Goal: Navigation & Orientation: Find specific page/section

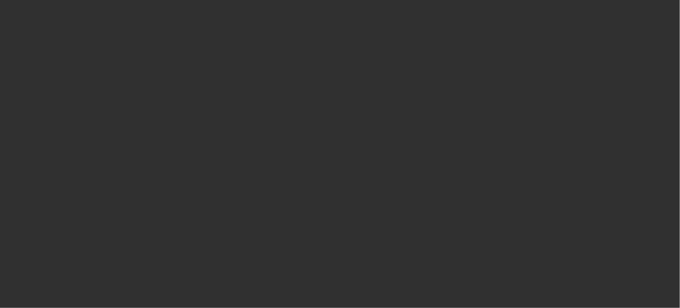
select select "10"
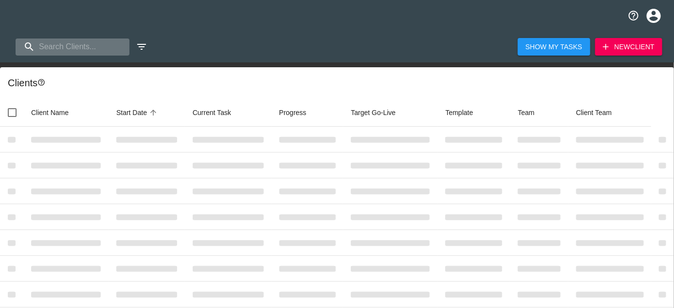
drag, startPoint x: 0, startPoint y: 0, endPoint x: 82, endPoint y: 42, distance: 91.9
click at [82, 42] on input "search" at bounding box center [73, 46] width 114 height 17
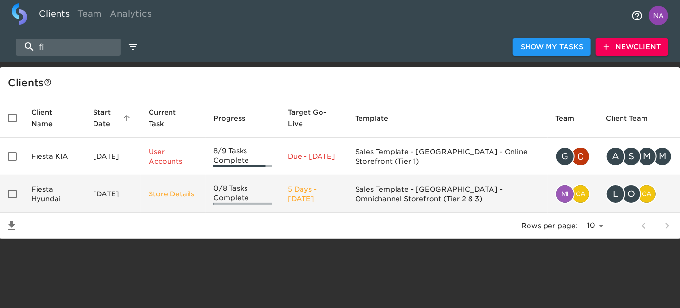
type input "fi"
click at [74, 192] on td "Fiesta Hyundai" at bounding box center [54, 193] width 62 height 37
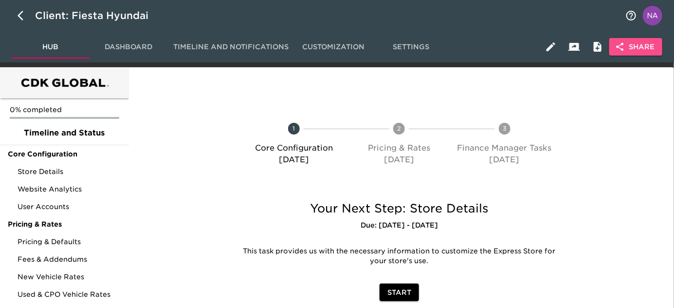
click at [640, 45] on span "Share" at bounding box center [635, 47] width 37 height 12
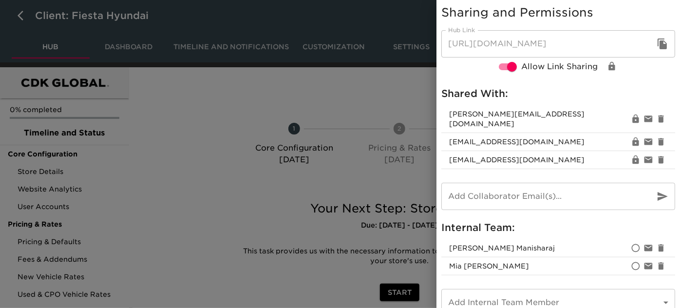
click at [227, 188] on div at bounding box center [340, 154] width 680 height 308
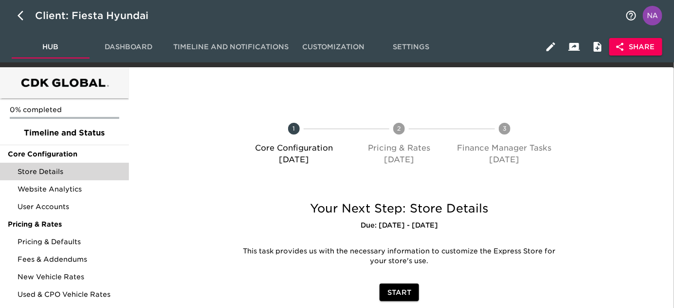
click at [56, 173] on span "Store Details" at bounding box center [70, 171] width 104 height 10
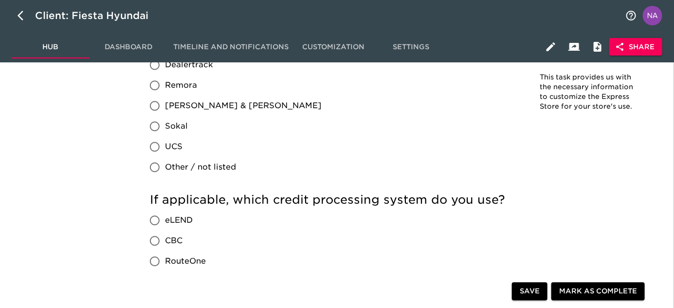
scroll to position [796, 0]
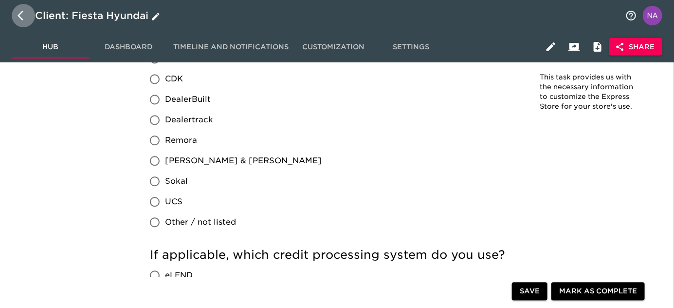
click at [21, 16] on icon "button" at bounding box center [24, 16] width 12 height 12
select select "10"
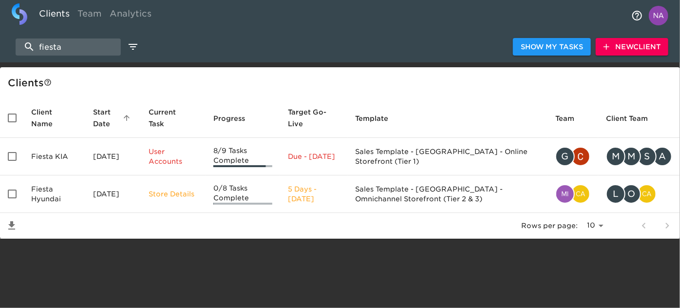
click at [538, 17] on div "Clients Team Analytics" at bounding box center [340, 15] width 680 height 31
click at [61, 53] on input "fiesta" at bounding box center [68, 46] width 105 height 17
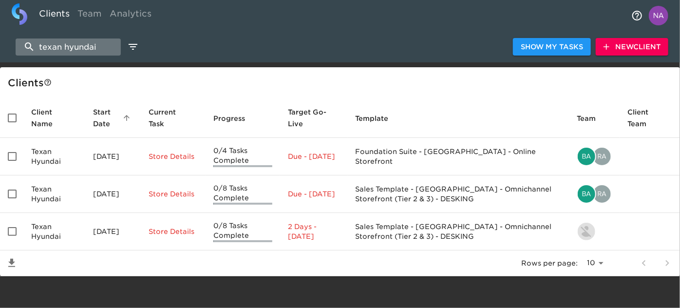
click at [90, 50] on input "texan hyundai" at bounding box center [68, 46] width 105 height 17
click at [89, 50] on input "texan hyundai" at bounding box center [68, 46] width 105 height 17
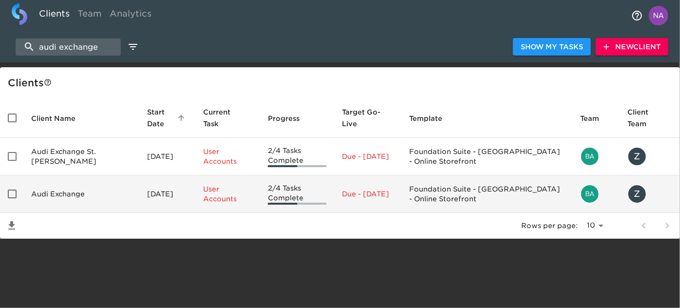
type input "audi exchange"
click at [80, 199] on td "Audi Exchange" at bounding box center [81, 193] width 116 height 37
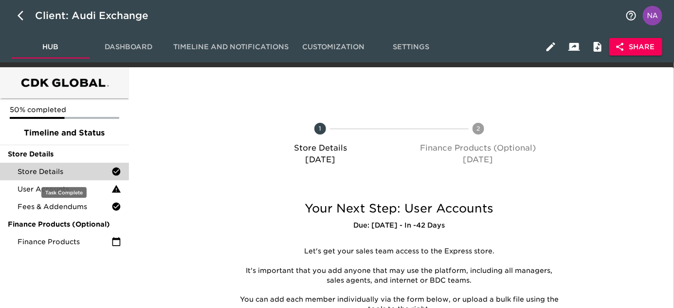
click at [55, 171] on span "Store Details" at bounding box center [65, 171] width 94 height 10
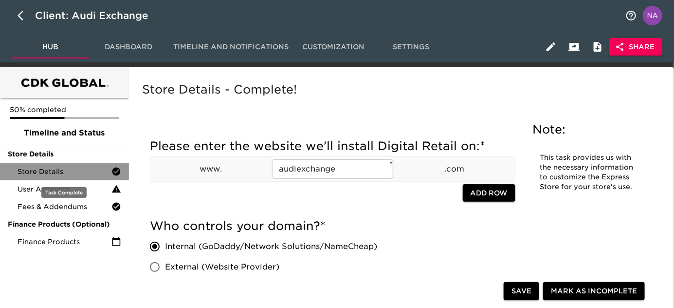
click at [61, 167] on span "Store Details" at bounding box center [65, 171] width 94 height 10
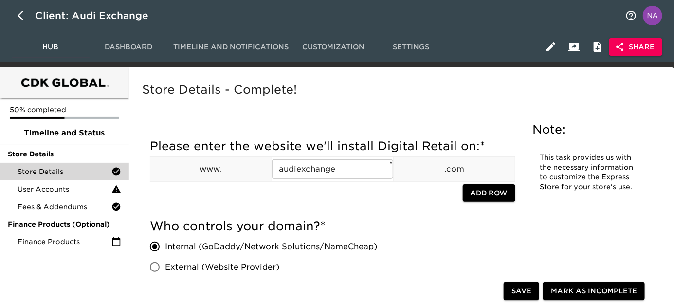
click at [322, 211] on div "Please enter the website we'll install Digital Retail on: * www. audiexchange ​…" at bounding box center [333, 173] width 366 height 80
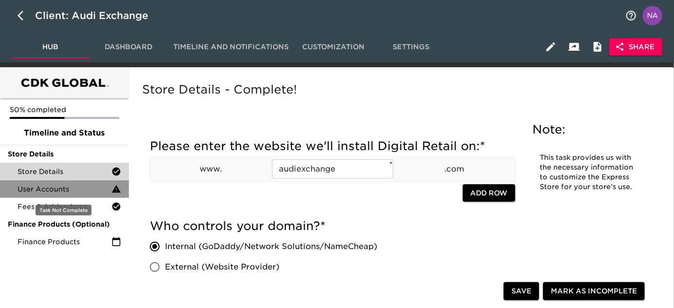
click at [48, 189] on span "User Accounts" at bounding box center [65, 189] width 94 height 10
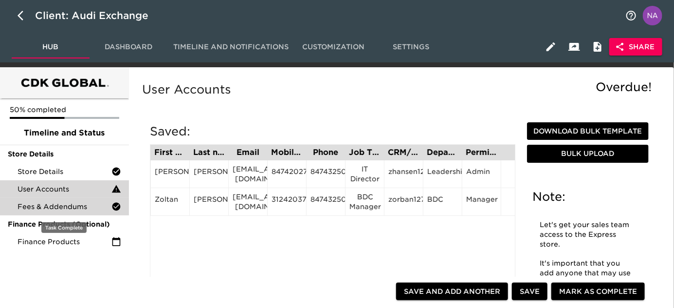
click at [54, 207] on span "Fees & Addendums" at bounding box center [65, 207] width 94 height 10
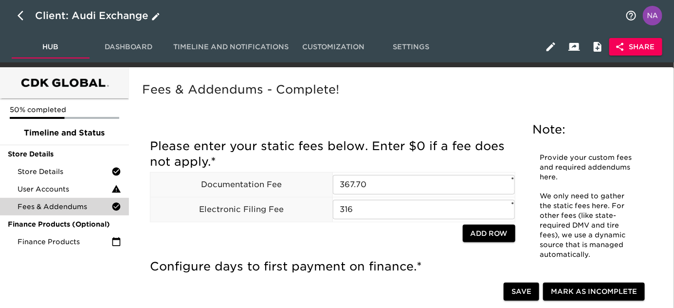
click at [18, 15] on icon "button" at bounding box center [24, 16] width 12 height 12
select select "10"
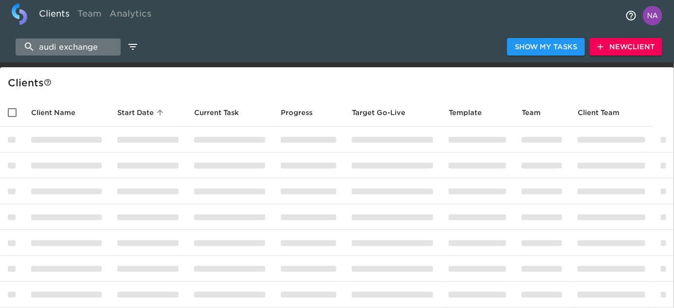
click at [66, 50] on input "audi exchange" at bounding box center [68, 46] width 105 height 17
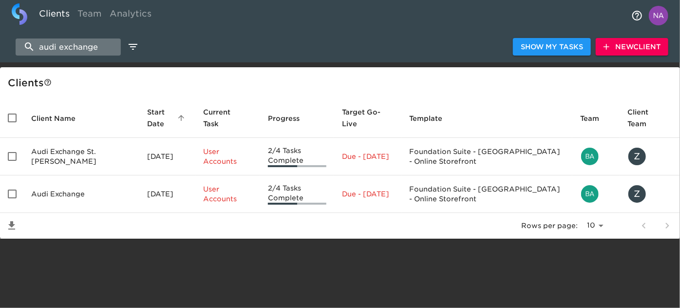
click at [66, 50] on input "audi exchange" at bounding box center [68, 46] width 105 height 17
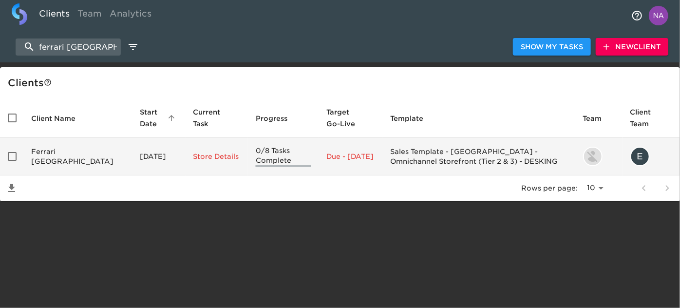
type input "ferrari [GEOGRAPHIC_DATA]"
click at [76, 161] on td "Ferrari [GEOGRAPHIC_DATA]" at bounding box center [77, 156] width 109 height 37
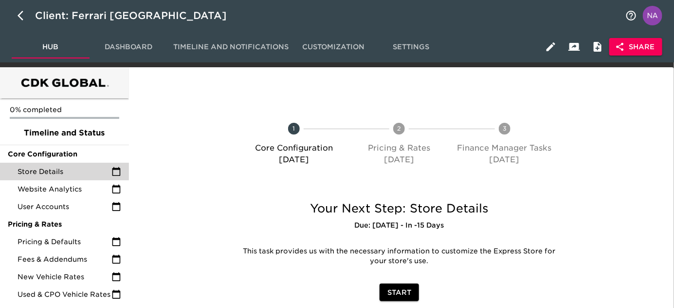
click at [80, 172] on span "Store Details" at bounding box center [65, 171] width 94 height 10
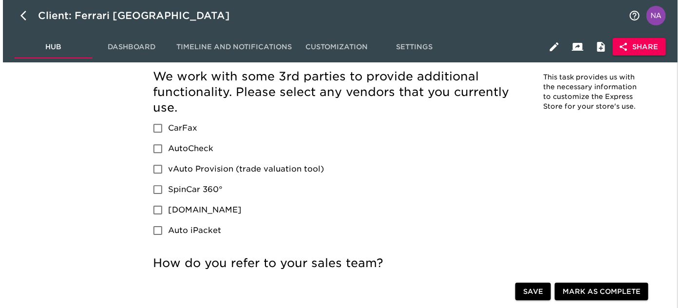
scroll to position [1062, 0]
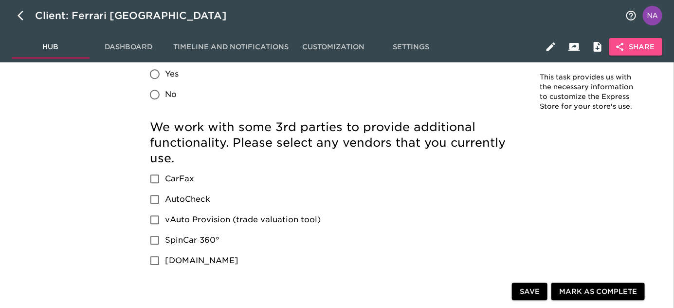
click at [635, 41] on span "Share" at bounding box center [635, 47] width 37 height 12
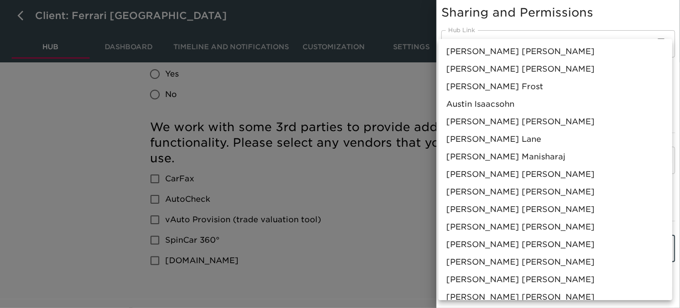
click at [542, 236] on body "Client: Ferrari South Bay Hub Dashboard Timeline and Notifications Customizatio…" at bounding box center [340, 62] width 680 height 2248
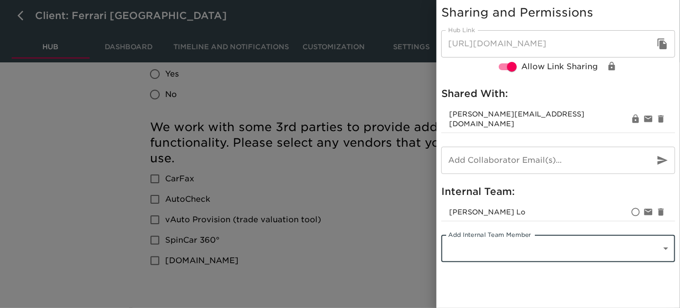
click at [483, 242] on body "Client: Ferrari South Bay Hub Dashboard Timeline and Notifications Customizatio…" at bounding box center [340, 62] width 680 height 2248
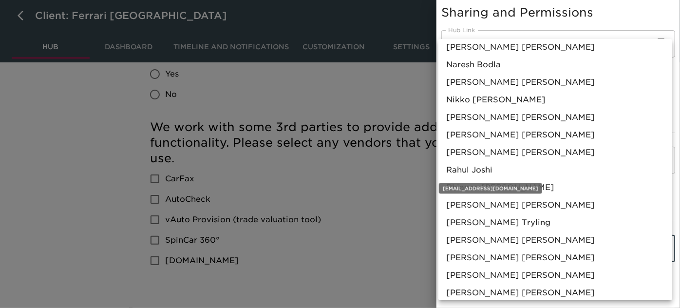
click at [471, 169] on span "[PERSON_NAME]" at bounding box center [469, 170] width 46 height 12
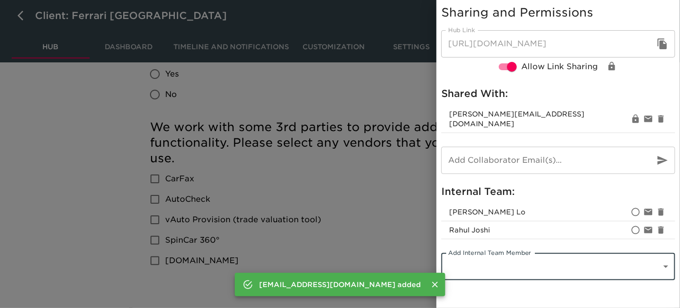
click at [294, 217] on div at bounding box center [340, 154] width 680 height 308
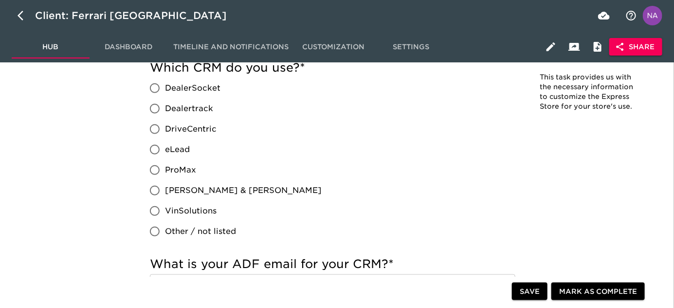
scroll to position [265, 0]
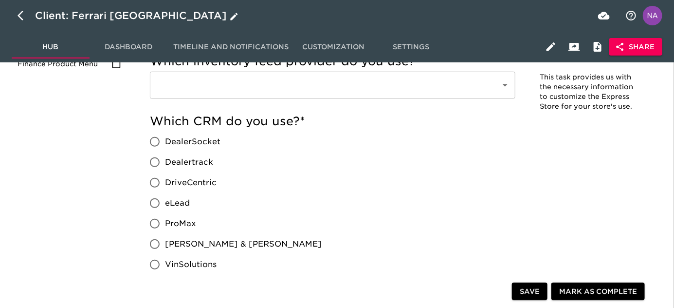
click at [19, 14] on icon "button" at bounding box center [21, 16] width 6 height 10
select select "10"
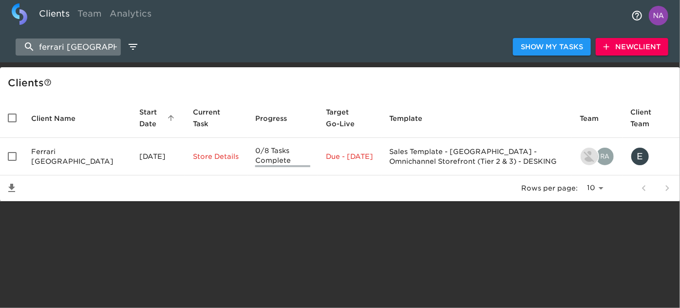
click at [72, 44] on input "ferrari [GEOGRAPHIC_DATA]" at bounding box center [68, 46] width 105 height 17
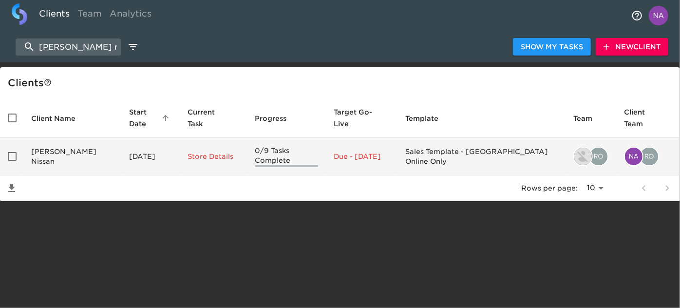
type input "[PERSON_NAME] nissan"
click at [83, 145] on td "[PERSON_NAME] Nissan" at bounding box center [72, 156] width 98 height 37
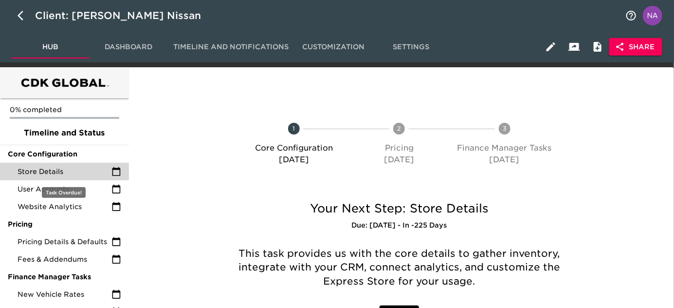
click at [53, 174] on span "Store Details" at bounding box center [65, 171] width 94 height 10
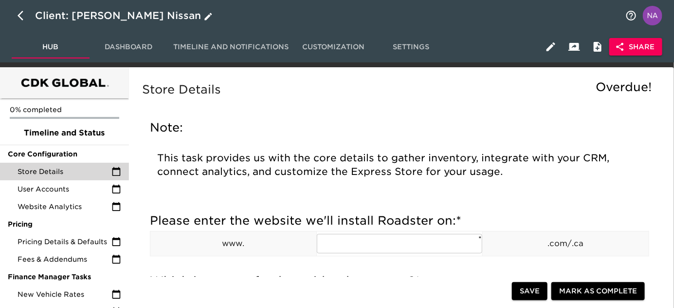
click at [24, 14] on icon "button" at bounding box center [24, 16] width 12 height 12
select select "10"
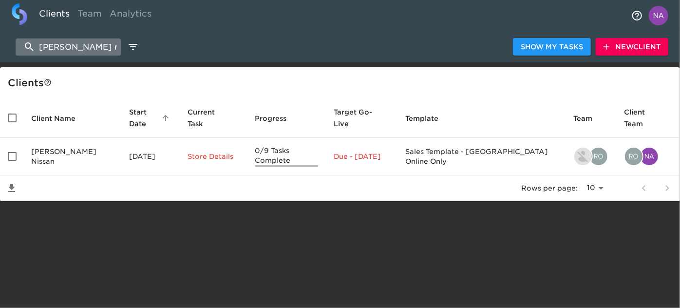
click at [75, 45] on input "[PERSON_NAME] nissan" at bounding box center [68, 46] width 105 height 17
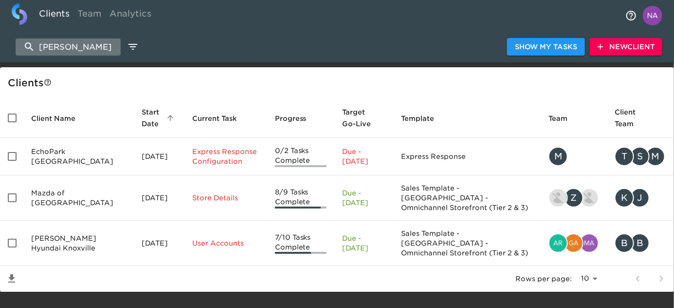
click at [73, 48] on input "[PERSON_NAME]" at bounding box center [68, 46] width 105 height 17
type input "[GEOGRAPHIC_DATA]"
click at [93, 48] on input "[GEOGRAPHIC_DATA]" at bounding box center [68, 46] width 105 height 17
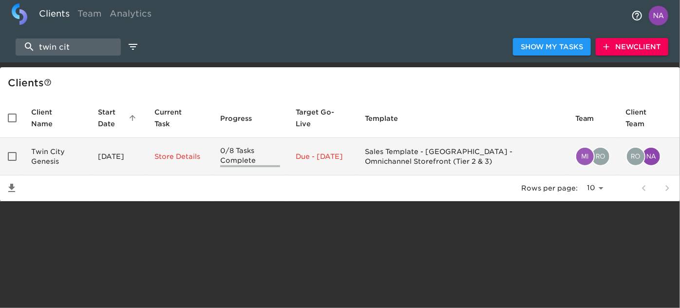
type input "twin cit"
click at [87, 149] on td "Twin City Genesis" at bounding box center [56, 156] width 67 height 37
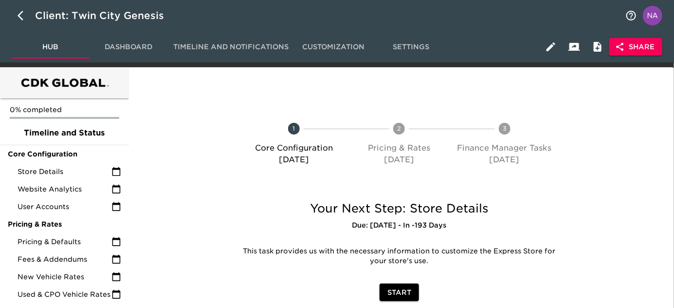
click at [637, 47] on span "Share" at bounding box center [635, 47] width 37 height 12
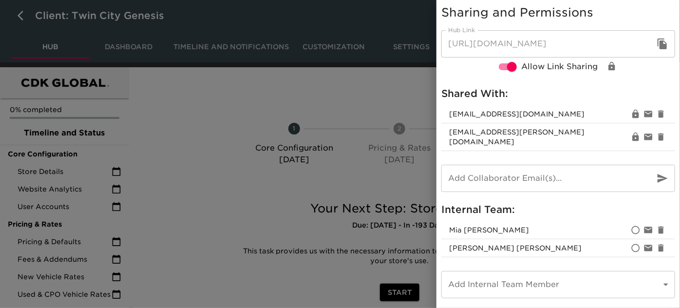
click at [113, 165] on div at bounding box center [340, 154] width 680 height 308
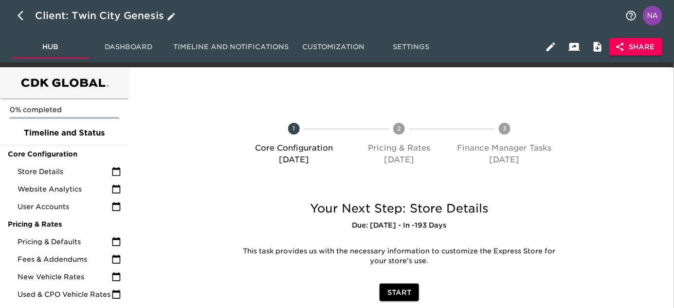
click at [21, 20] on icon "button" at bounding box center [24, 16] width 12 height 12
select select "10"
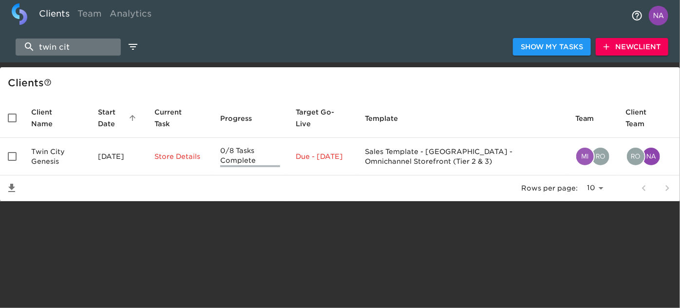
click at [60, 46] on input "twin cit" at bounding box center [68, 46] width 105 height 17
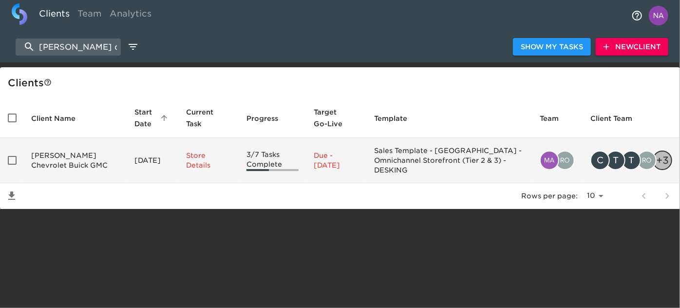
type input "[PERSON_NAME] chev"
click at [72, 158] on td "[PERSON_NAME] Chevrolet Buick GMC" at bounding box center [74, 160] width 103 height 45
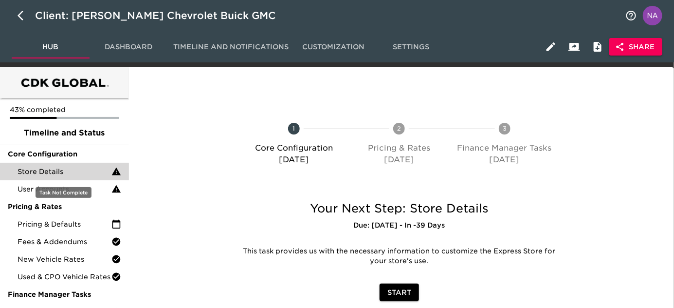
click at [61, 172] on span "Store Details" at bounding box center [65, 171] width 94 height 10
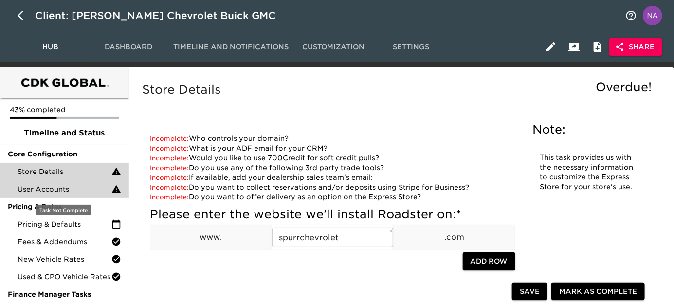
click at [58, 184] on span "User Accounts" at bounding box center [65, 189] width 94 height 10
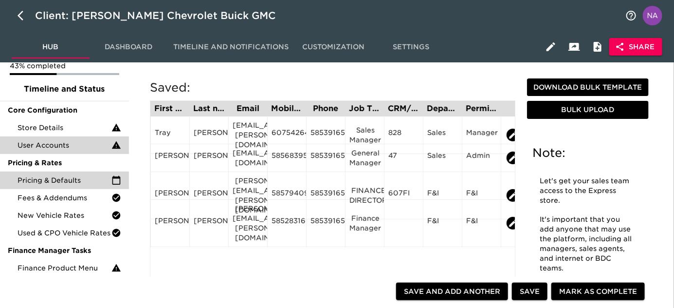
scroll to position [44, 0]
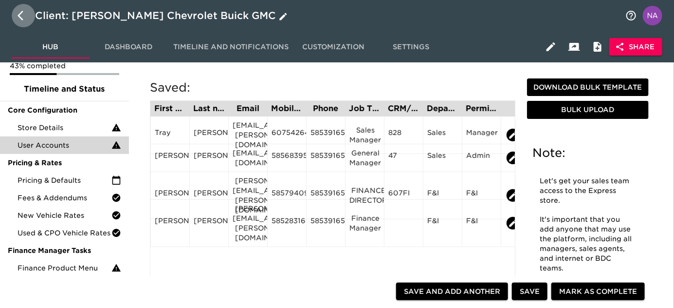
click at [22, 16] on icon "button" at bounding box center [24, 16] width 12 height 12
select select "10"
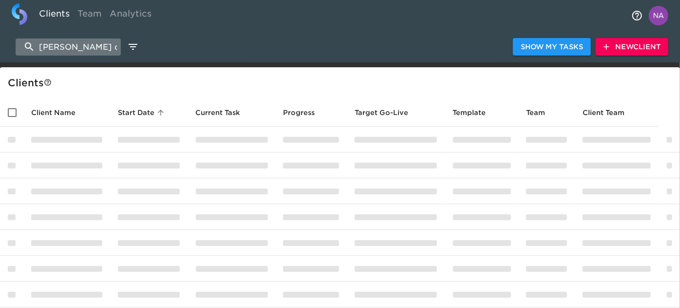
click at [51, 47] on input "[PERSON_NAME] chev" at bounding box center [68, 46] width 105 height 17
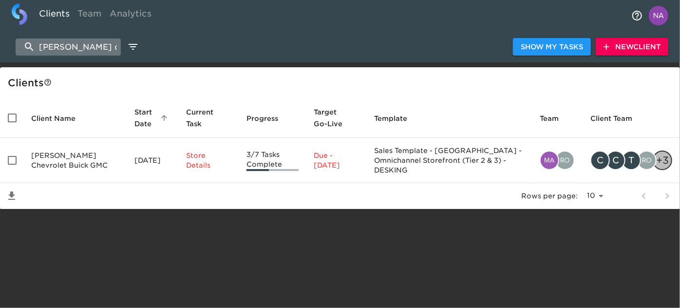
click at [51, 47] on input "[PERSON_NAME] chev" at bounding box center [68, 46] width 105 height 17
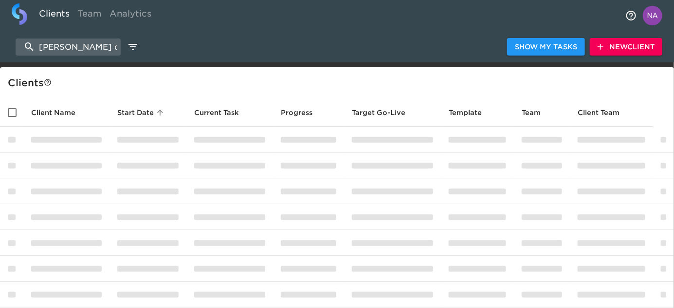
type input "[PERSON_NAME] che"
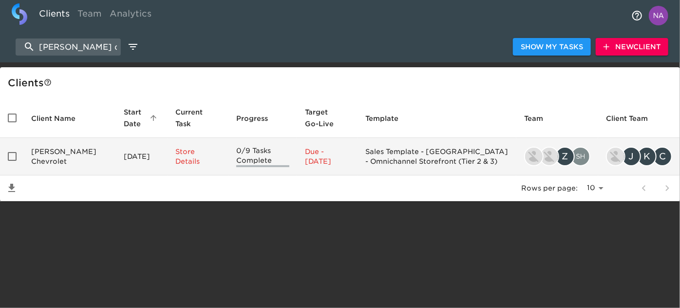
click at [93, 157] on td "[PERSON_NAME] Chevrolet" at bounding box center [69, 156] width 92 height 37
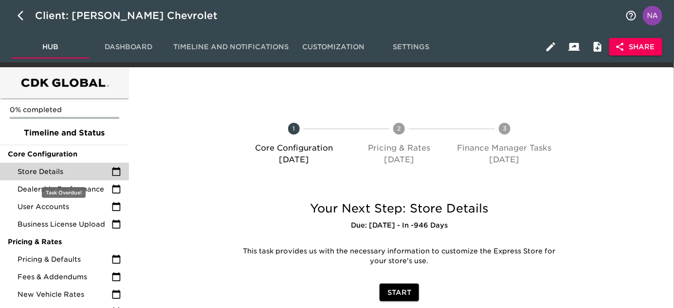
click at [42, 175] on span "Store Details" at bounding box center [65, 171] width 94 height 10
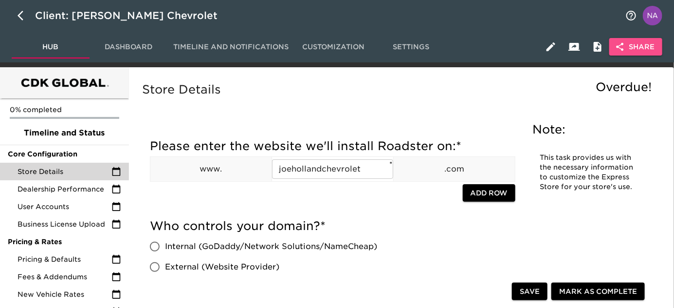
click at [642, 51] on span "Share" at bounding box center [635, 47] width 37 height 12
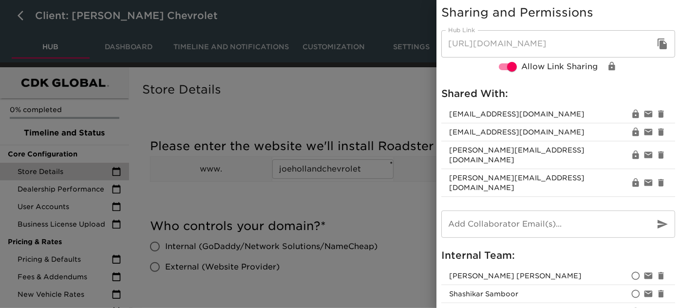
click at [264, 119] on div at bounding box center [340, 154] width 680 height 308
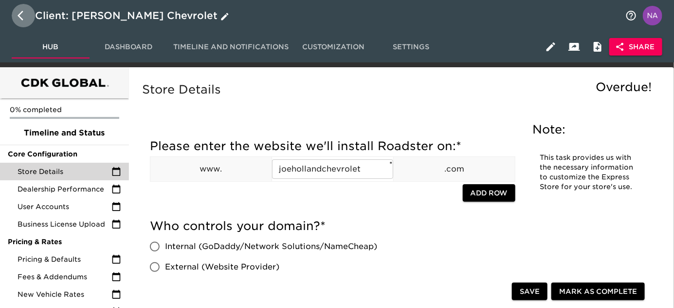
click at [22, 13] on icon "button" at bounding box center [24, 16] width 12 height 12
select select "10"
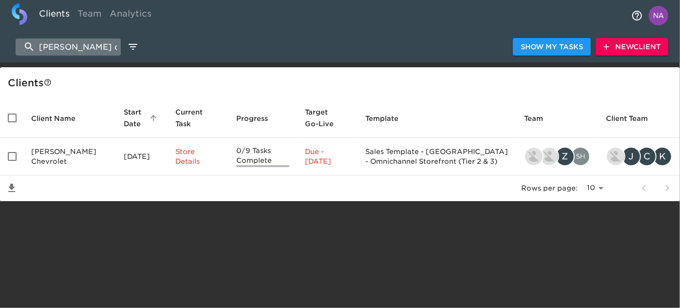
click at [83, 51] on input "[PERSON_NAME] che" at bounding box center [68, 46] width 105 height 17
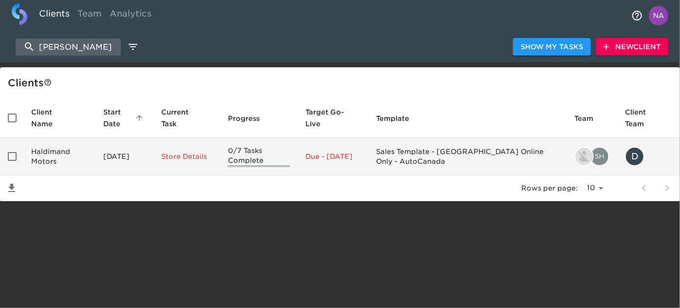
type input "[PERSON_NAME]"
click at [66, 168] on td "Haldimand Motors" at bounding box center [59, 156] width 72 height 37
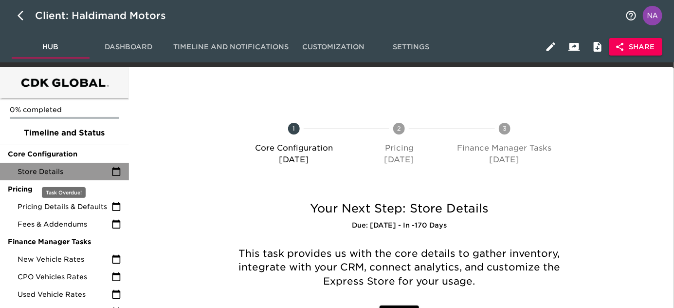
click at [45, 168] on span "Store Details" at bounding box center [65, 171] width 94 height 10
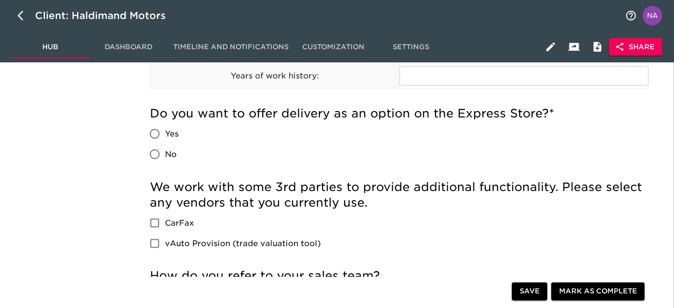
scroll to position [974, 0]
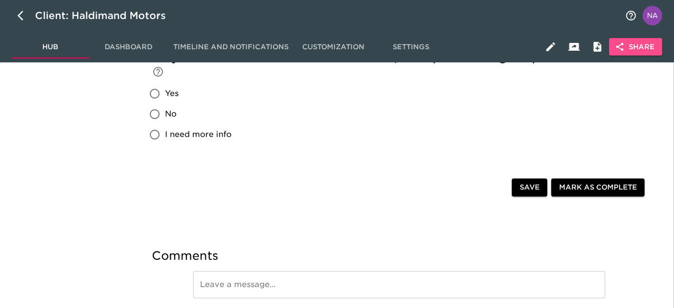
click at [639, 50] on span "Share" at bounding box center [635, 47] width 37 height 12
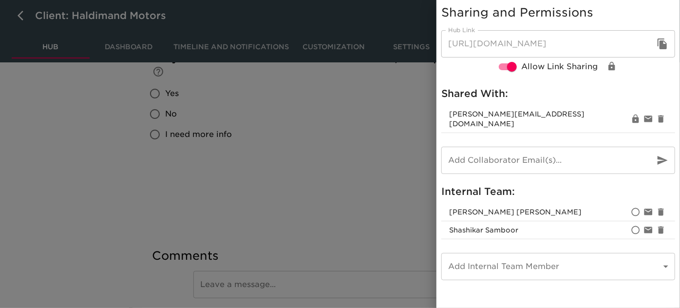
click at [343, 198] on div at bounding box center [340, 154] width 680 height 308
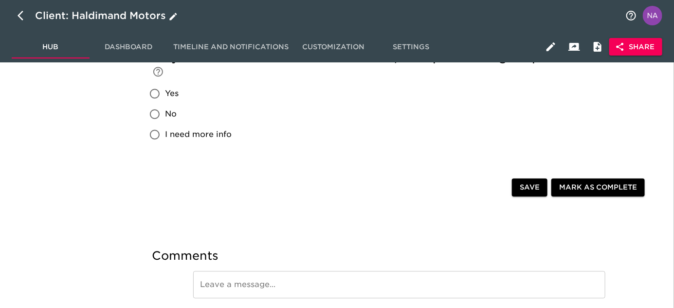
click at [14, 17] on button "button" at bounding box center [23, 15] width 23 height 23
select select "10"
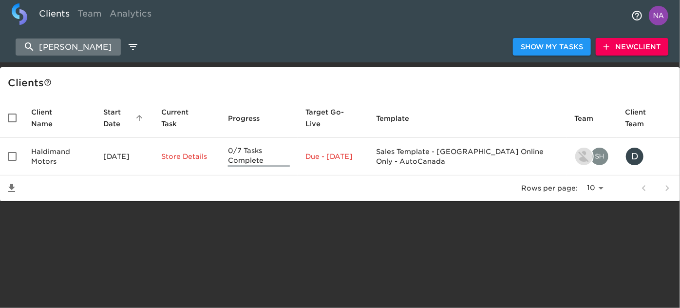
click at [76, 52] on input "[PERSON_NAME]" at bounding box center [68, 46] width 105 height 17
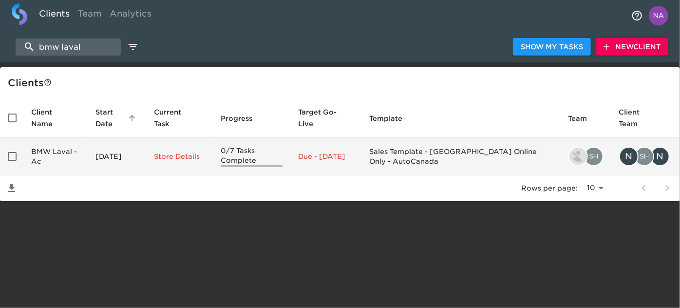
type input "bmw laval"
click at [87, 156] on td "BMW Laval -Ac" at bounding box center [55, 156] width 64 height 37
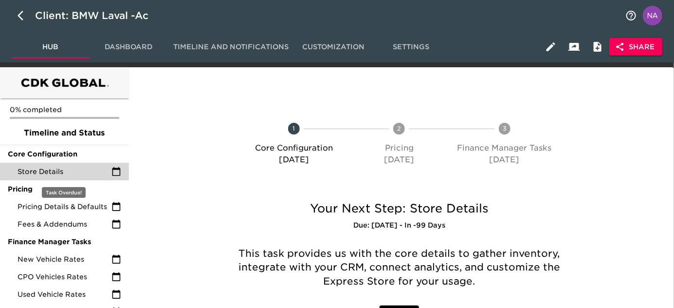
click at [86, 177] on div "Store Details" at bounding box center [64, 172] width 129 height 18
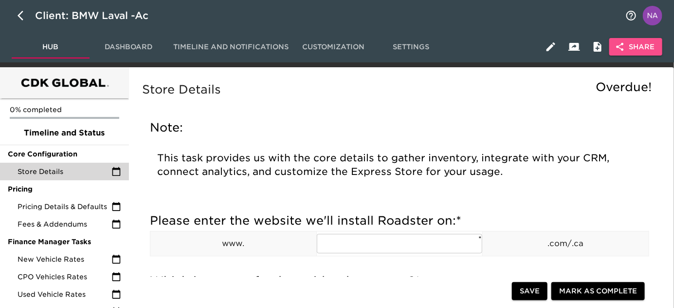
click at [635, 45] on span "Share" at bounding box center [635, 47] width 37 height 12
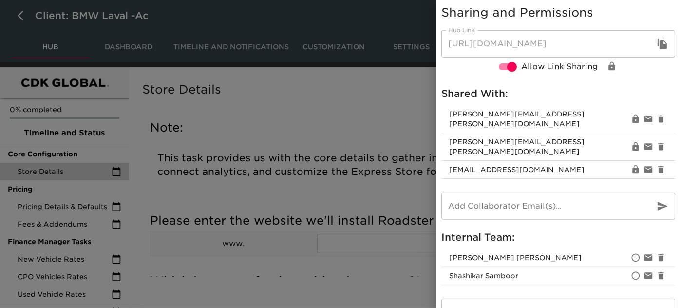
click at [257, 142] on div at bounding box center [340, 154] width 680 height 308
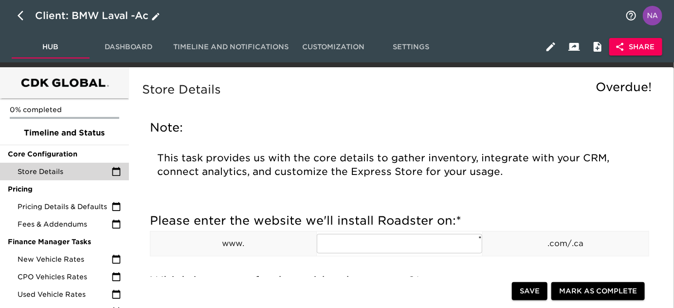
click at [19, 16] on icon "button" at bounding box center [24, 16] width 12 height 12
select select "10"
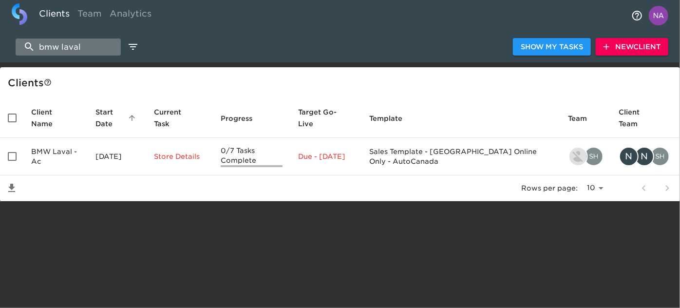
click at [85, 48] on input "bmw laval" at bounding box center [68, 46] width 105 height 17
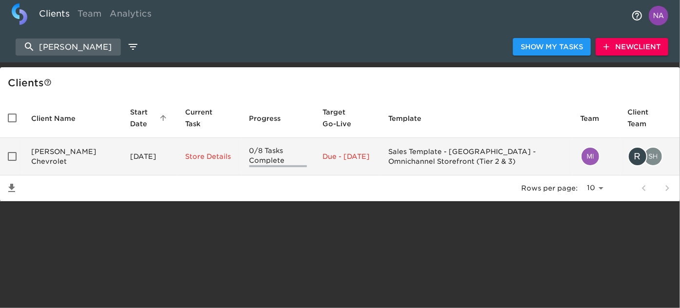
type input "[PERSON_NAME]"
click at [76, 154] on td "[PERSON_NAME] Chevrolet" at bounding box center [72, 156] width 99 height 37
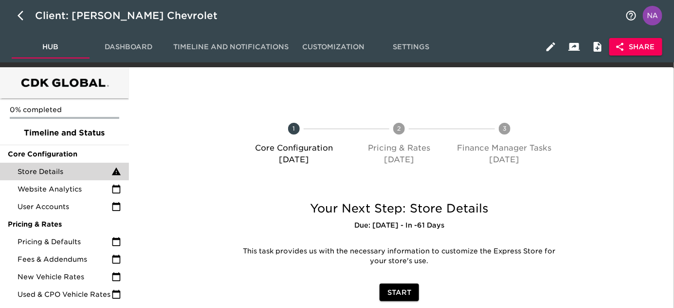
click at [77, 166] on span "Store Details" at bounding box center [65, 171] width 94 height 10
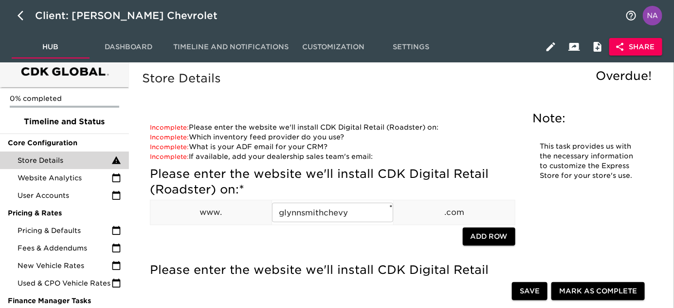
scroll to position [88, 0]
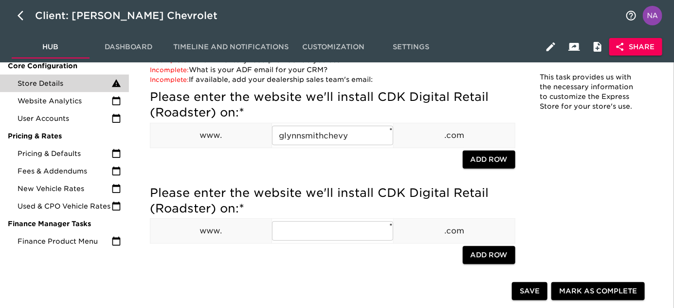
click at [322, 169] on div at bounding box center [306, 160] width 313 height 20
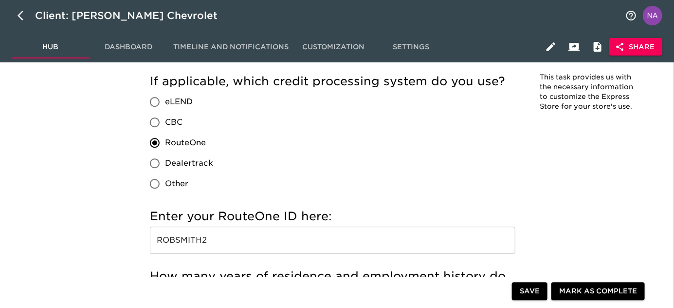
scroll to position [1024, 0]
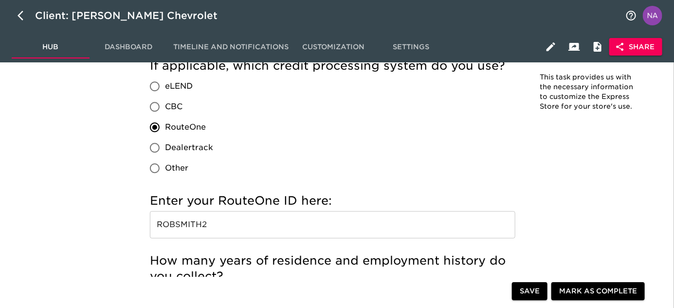
click at [630, 36] on div "Hub Dashboard Timeline and Notifications Customization Settings Share" at bounding box center [337, 46] width 674 height 31
click at [636, 47] on span "Share" at bounding box center [635, 47] width 37 height 12
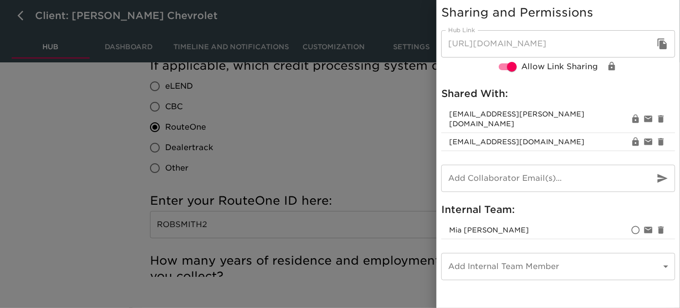
click at [391, 148] on div at bounding box center [340, 154] width 680 height 308
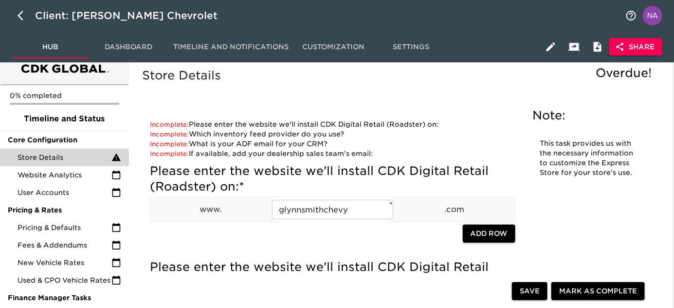
scroll to position [1551, 0]
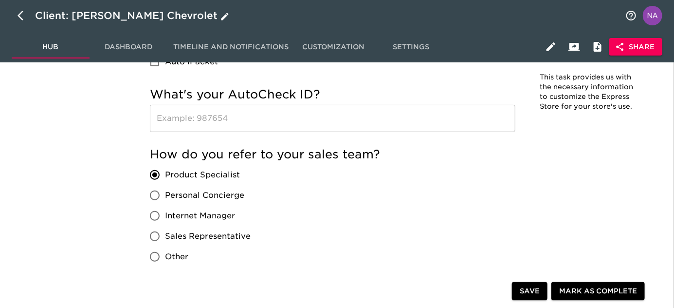
click at [22, 18] on icon "button" at bounding box center [24, 16] width 12 height 12
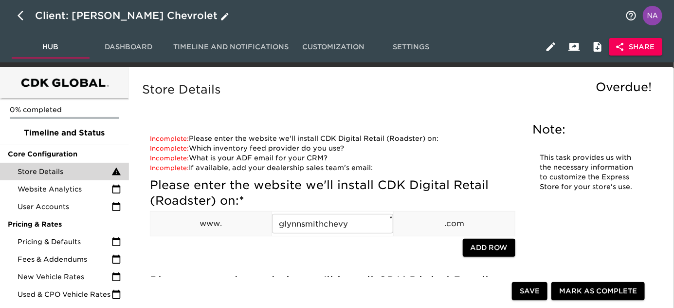
select select "10"
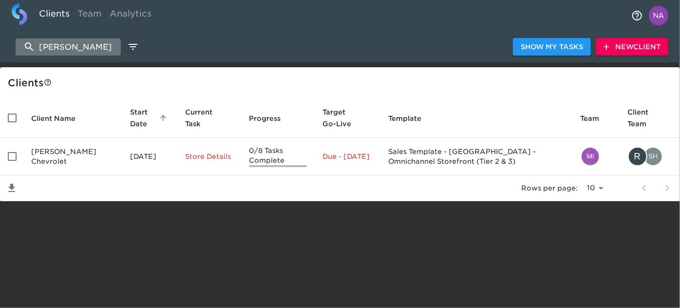
click at [75, 39] on input "[PERSON_NAME]" at bounding box center [68, 46] width 105 height 17
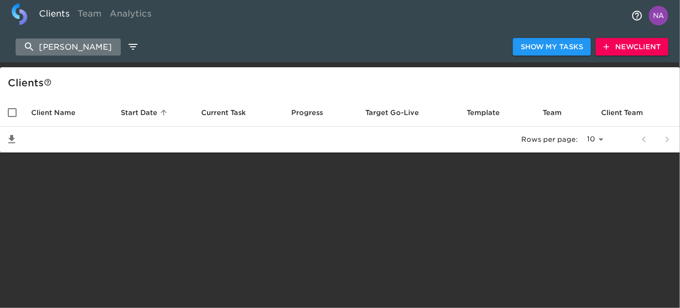
click at [67, 48] on input "[PERSON_NAME]" at bounding box center [68, 46] width 105 height 17
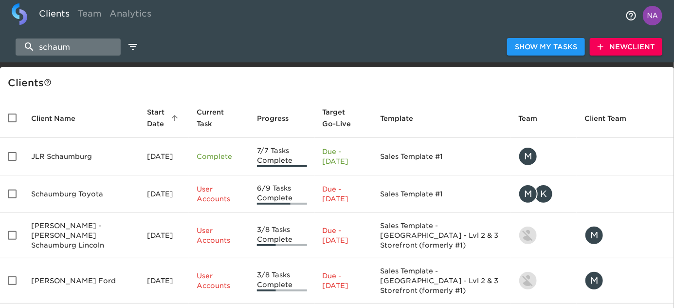
click at [90, 46] on input "schaum" at bounding box center [68, 46] width 105 height 17
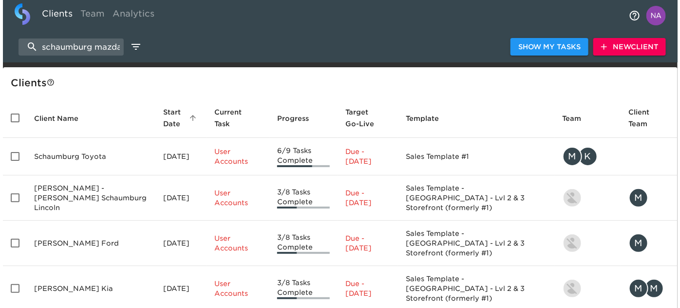
scroll to position [0, 2]
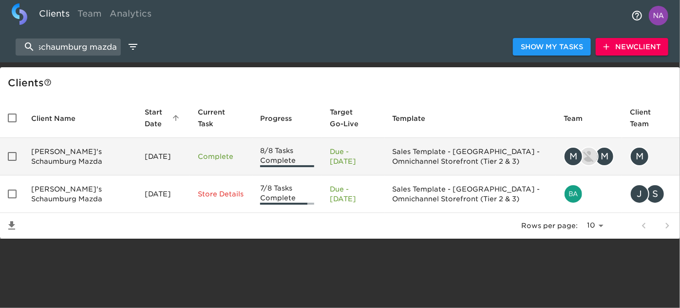
type input "schaumburg mazda"
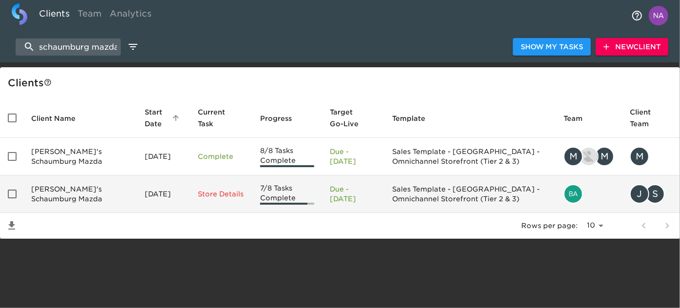
click at [370, 193] on p "Due - [DATE]" at bounding box center [353, 193] width 47 height 19
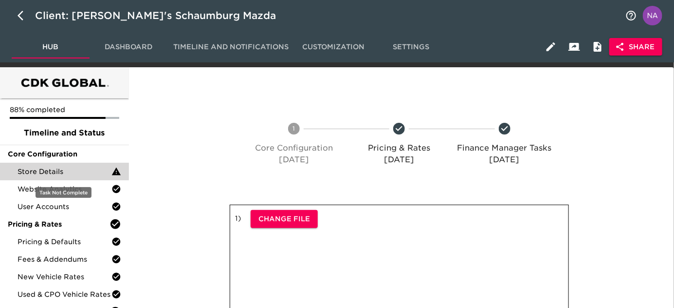
click at [66, 173] on span "Store Details" at bounding box center [65, 171] width 94 height 10
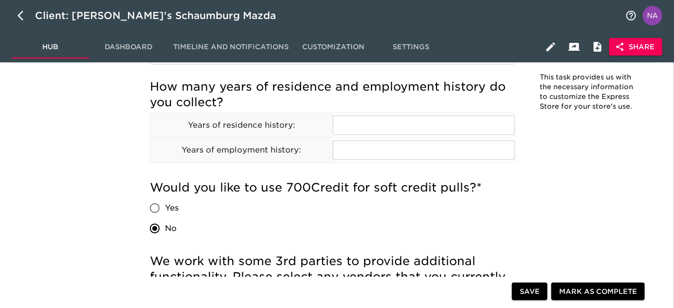
scroll to position [1726, 0]
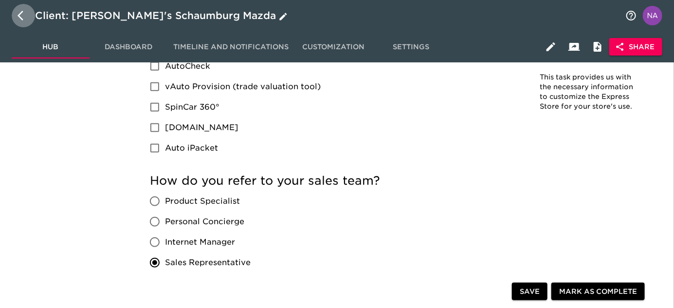
click at [18, 18] on icon "button" at bounding box center [24, 16] width 12 height 12
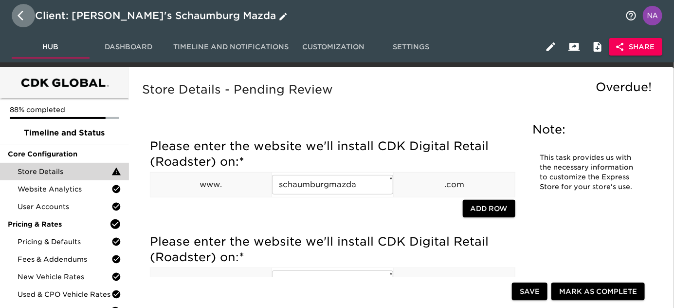
select select "10"
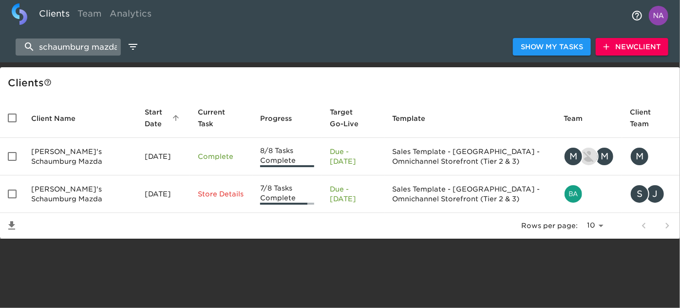
click at [99, 48] on input "schaumburg mazda" at bounding box center [68, 46] width 105 height 17
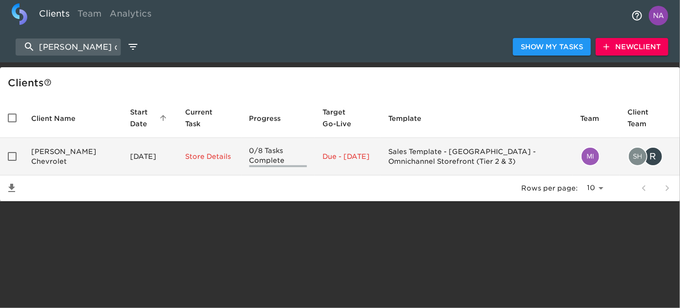
type input "[PERSON_NAME] ch"
click at [66, 154] on td "[PERSON_NAME] Chevrolet" at bounding box center [72, 156] width 99 height 37
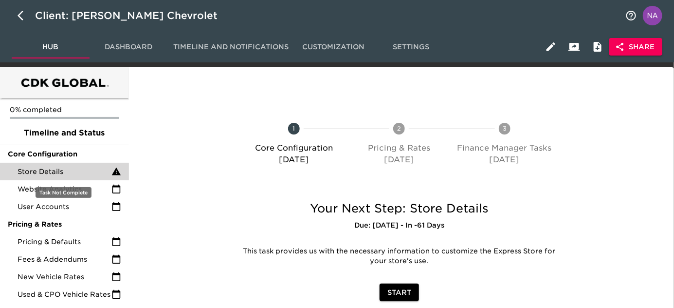
click at [63, 168] on span "Store Details" at bounding box center [65, 171] width 94 height 10
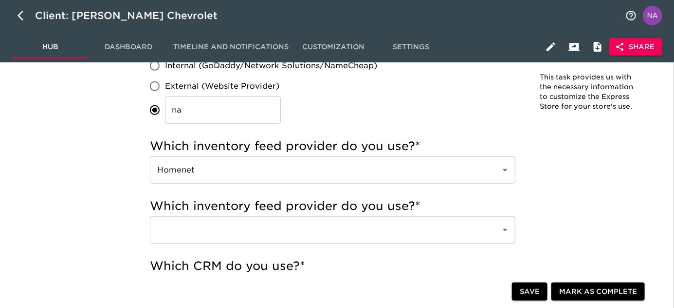
scroll to position [350, 0]
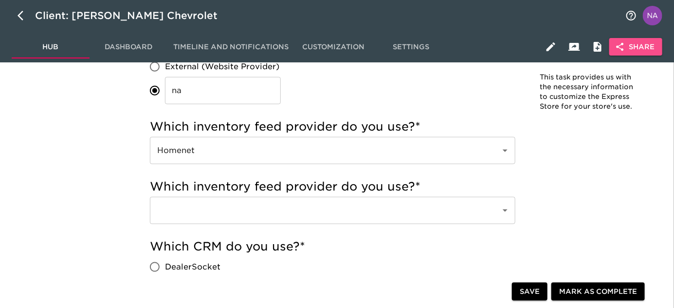
click at [633, 52] on span "Share" at bounding box center [635, 47] width 37 height 12
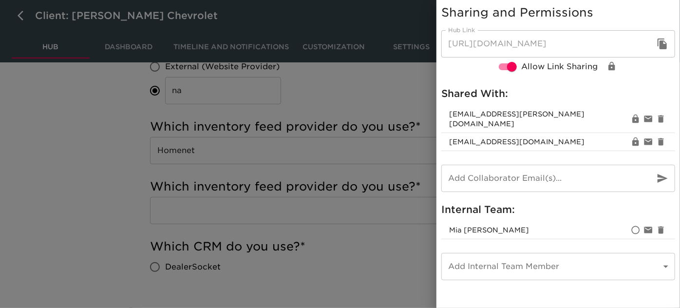
click at [387, 257] on div at bounding box center [340, 154] width 680 height 308
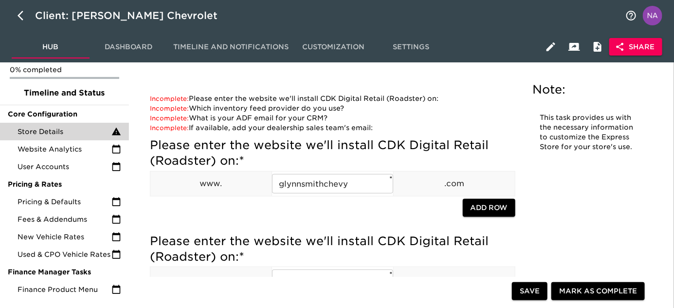
scroll to position [0, 0]
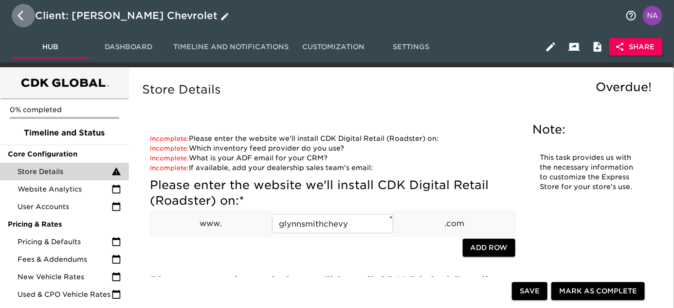
click at [19, 20] on icon "button" at bounding box center [24, 16] width 12 height 12
select select "10"
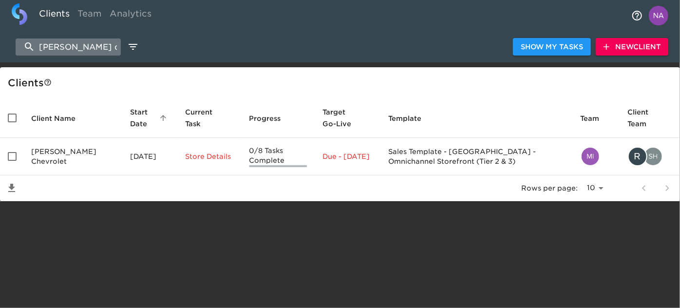
click at [56, 43] on input "[PERSON_NAME] ch" at bounding box center [68, 46] width 105 height 17
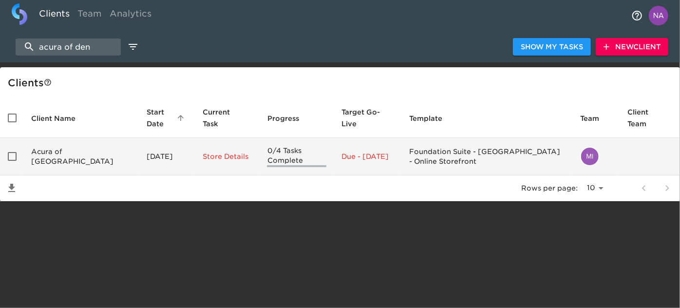
type input "acura of den"
click at [78, 149] on td "Acura of [GEOGRAPHIC_DATA]" at bounding box center [80, 156] width 115 height 37
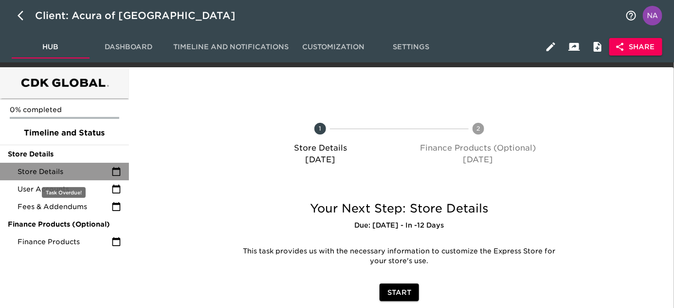
click at [62, 171] on span "Store Details" at bounding box center [65, 171] width 94 height 10
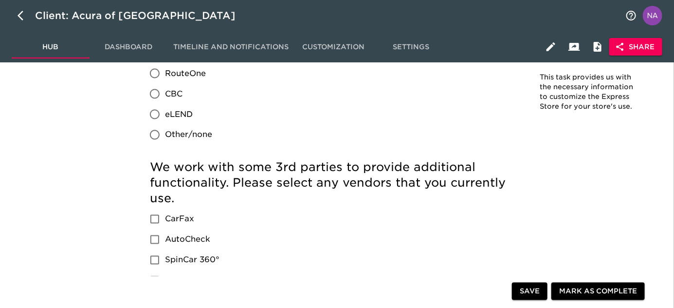
scroll to position [628, 0]
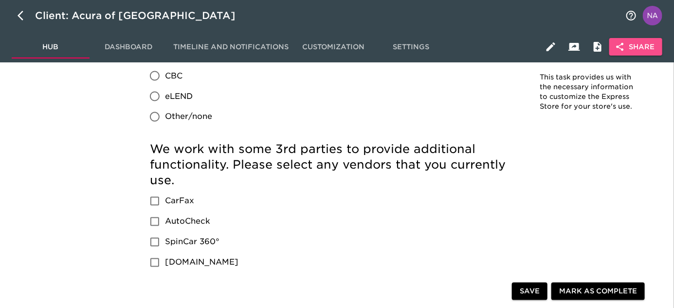
click at [641, 52] on span "Share" at bounding box center [635, 47] width 37 height 12
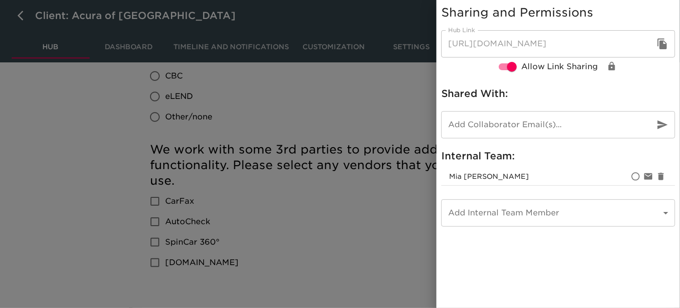
click at [348, 232] on div at bounding box center [340, 154] width 680 height 308
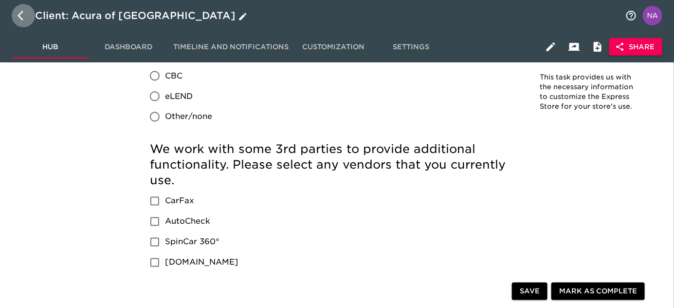
click at [21, 16] on icon "button" at bounding box center [24, 16] width 12 height 12
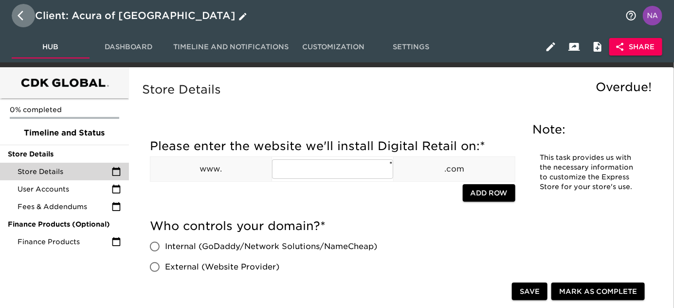
select select "10"
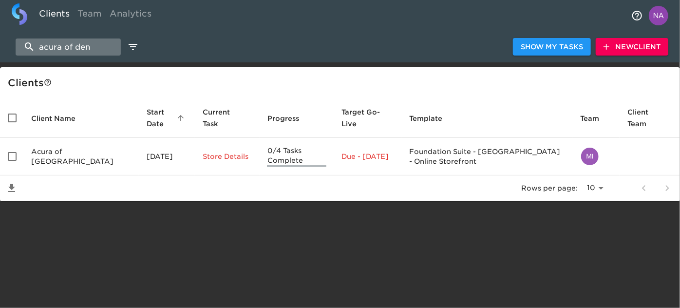
click at [78, 45] on input "acura of den" at bounding box center [68, 46] width 105 height 17
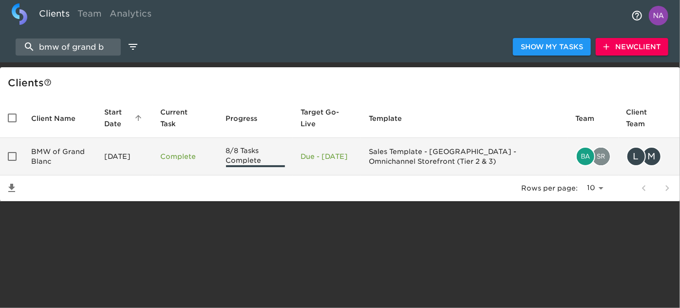
type input "bmw of grand b"
click at [78, 151] on td "BMW of Grand Blanc" at bounding box center [59, 156] width 73 height 37
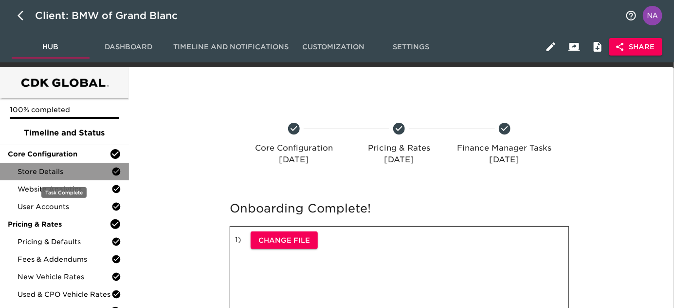
click at [51, 167] on span "Store Details" at bounding box center [65, 171] width 94 height 10
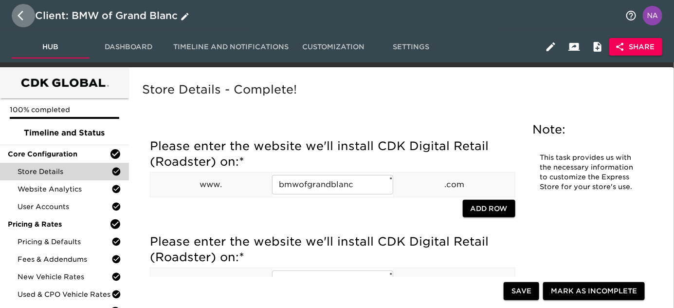
click at [19, 17] on icon "button" at bounding box center [21, 16] width 6 height 10
select select "10"
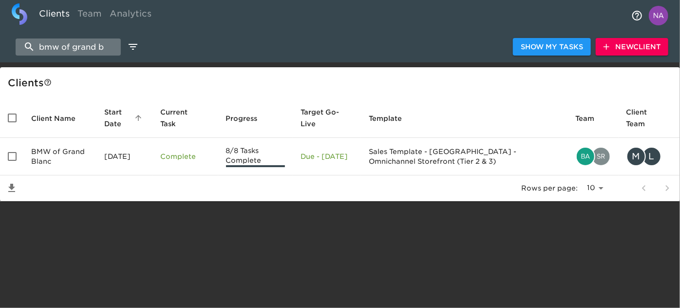
click at [76, 45] on input "bmw of grand b" at bounding box center [68, 46] width 105 height 17
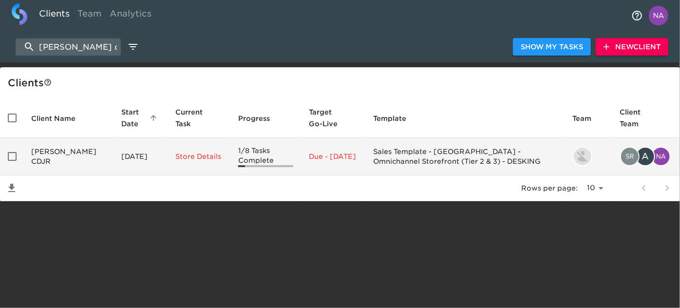
type input "[PERSON_NAME] c"
click at [53, 161] on td "[PERSON_NAME] CDJR" at bounding box center [68, 156] width 90 height 37
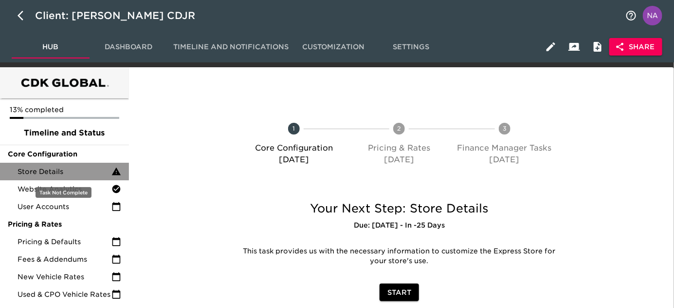
click at [51, 172] on span "Store Details" at bounding box center [65, 171] width 94 height 10
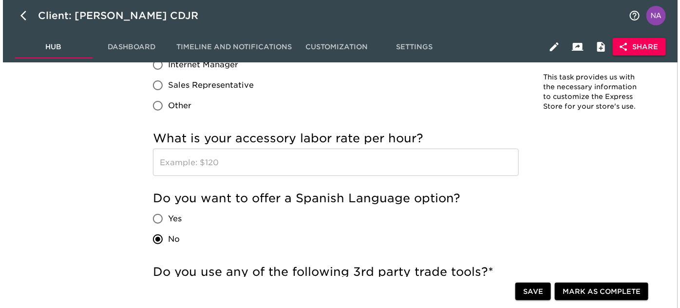
scroll to position [1567, 0]
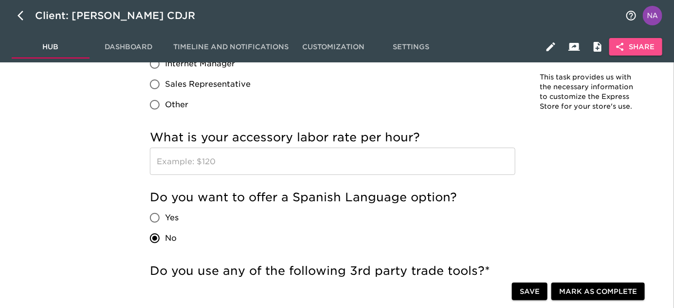
click at [651, 38] on button "Share" at bounding box center [635, 47] width 53 height 18
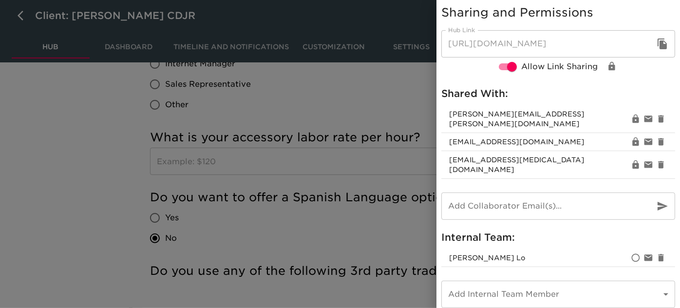
click at [355, 173] on div at bounding box center [340, 154] width 680 height 308
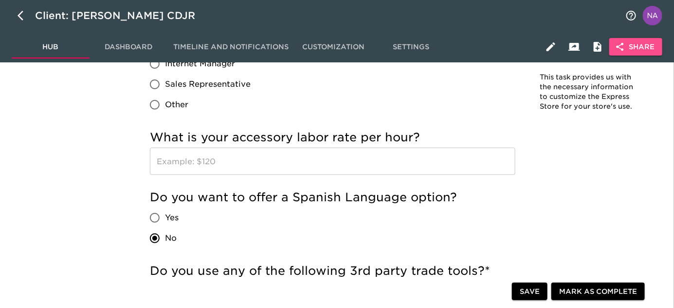
click at [626, 51] on span "Share" at bounding box center [635, 47] width 37 height 12
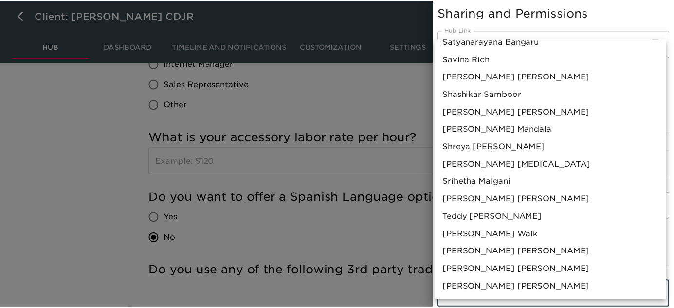
scroll to position [904, 0]
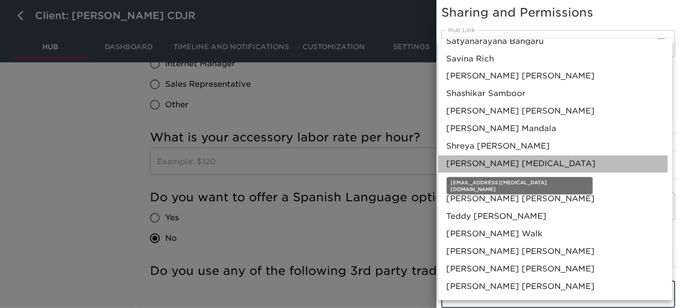
click at [497, 164] on span "[PERSON_NAME] [MEDICAL_DATA]" at bounding box center [520, 164] width 149 height 12
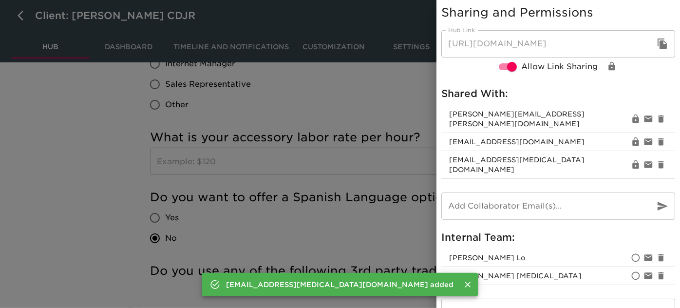
click at [330, 184] on div at bounding box center [340, 154] width 680 height 308
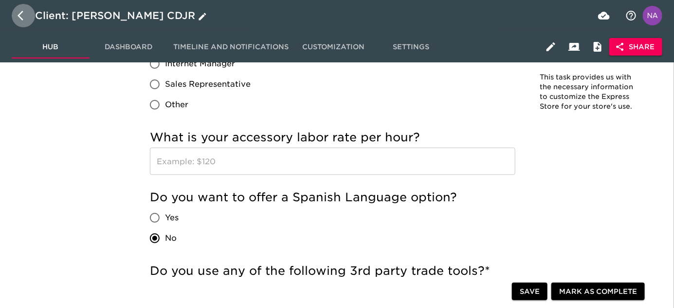
click at [22, 18] on icon "button" at bounding box center [24, 16] width 12 height 12
select select "10"
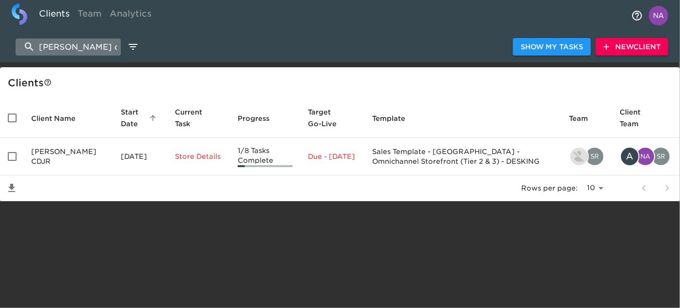
click at [86, 42] on input "[PERSON_NAME] c" at bounding box center [68, 46] width 105 height 17
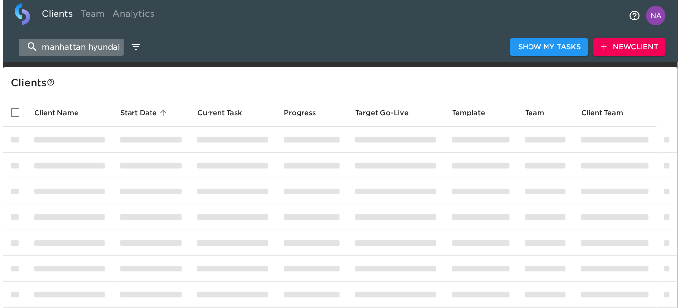
scroll to position [0, 1]
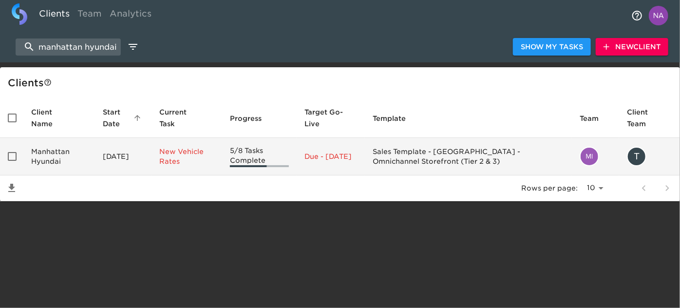
type input "manhattan hyundai"
click at [72, 157] on td "Manhattan Hyundai" at bounding box center [59, 156] width 72 height 37
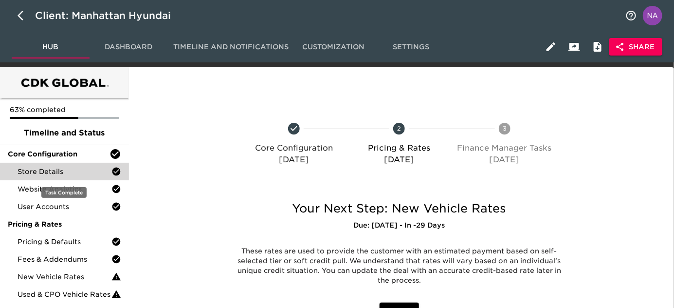
click at [65, 171] on span "Store Details" at bounding box center [65, 171] width 94 height 10
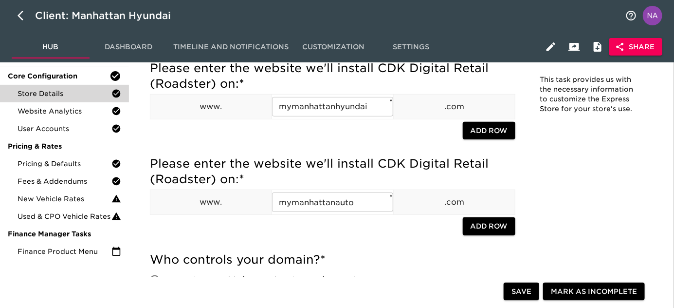
scroll to position [83, 0]
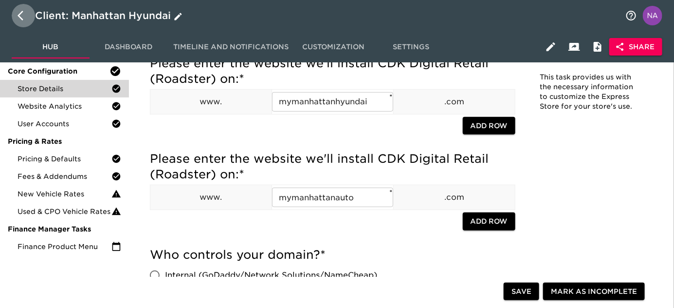
click at [21, 16] on icon "button" at bounding box center [24, 16] width 12 height 12
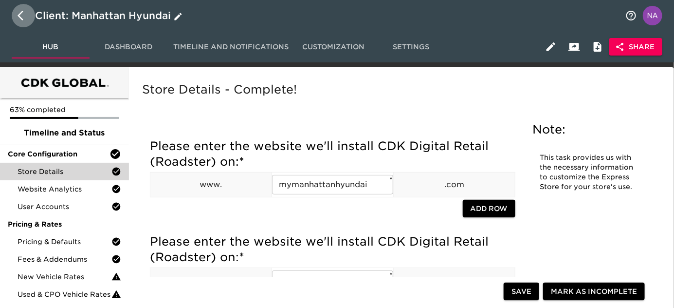
select select "10"
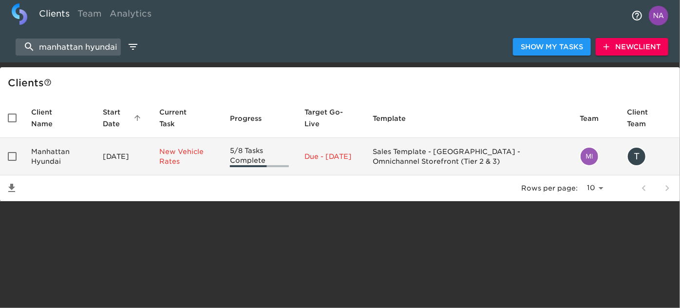
click at [198, 161] on p "New Vehicle Rates" at bounding box center [186, 156] width 55 height 19
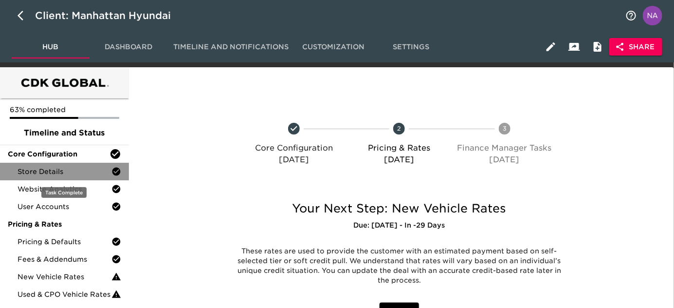
click at [73, 167] on span "Store Details" at bounding box center [65, 171] width 94 height 10
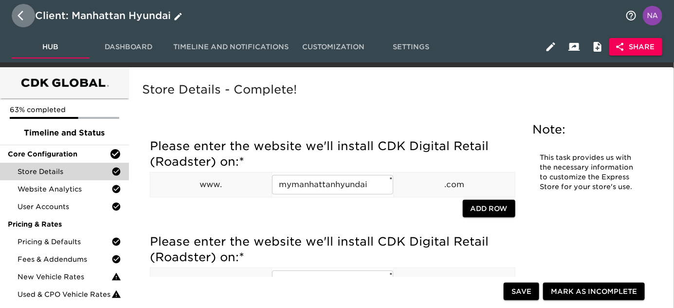
click at [20, 17] on icon "button" at bounding box center [21, 16] width 6 height 10
select select "10"
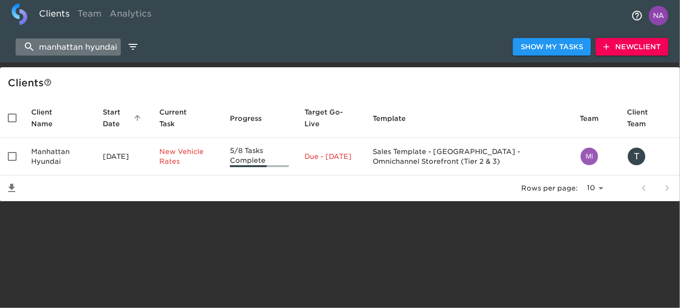
click at [88, 48] on input "manhattan hyundai" at bounding box center [68, 46] width 105 height 17
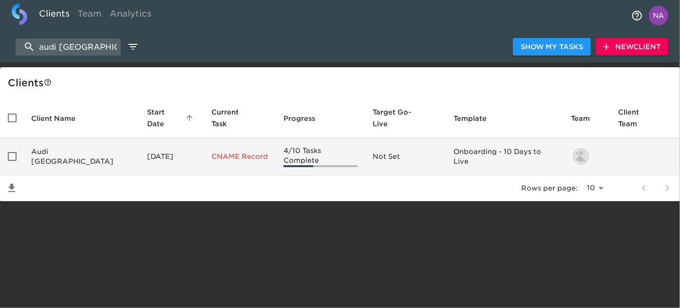
type input "audi [GEOGRAPHIC_DATA]"
click at [65, 144] on td "Audi [GEOGRAPHIC_DATA]" at bounding box center [81, 156] width 116 height 37
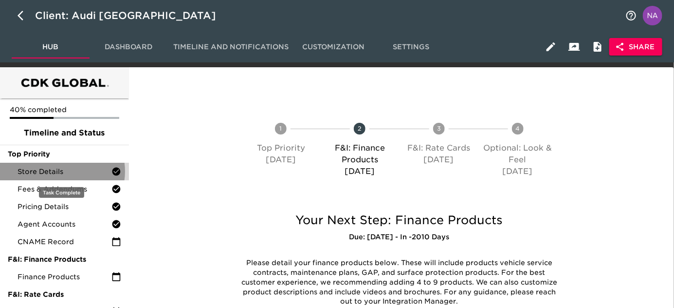
click at [61, 171] on span "Store Details" at bounding box center [65, 171] width 94 height 10
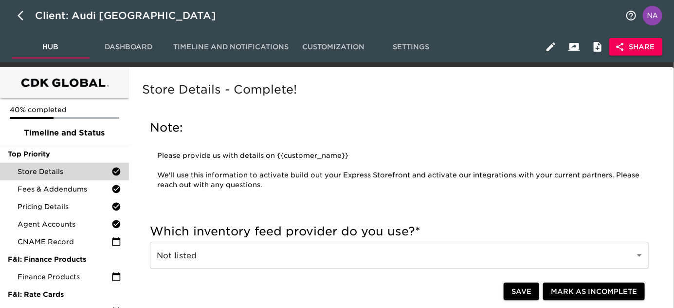
click at [333, 124] on h5 "Note:" at bounding box center [399, 128] width 499 height 16
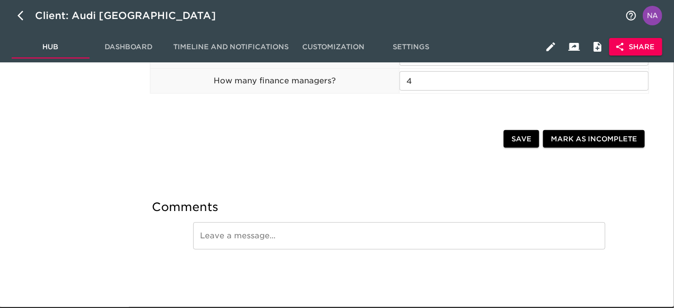
scroll to position [1569, 0]
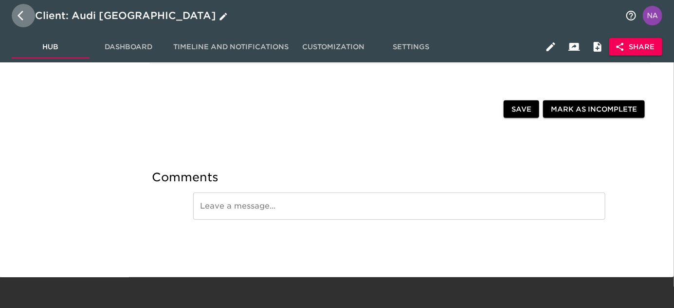
click at [18, 14] on icon "button" at bounding box center [24, 16] width 12 height 12
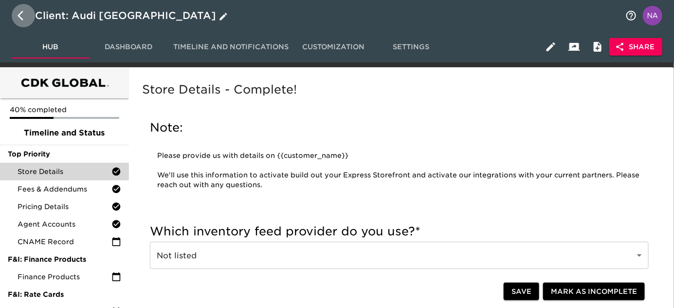
select select "10"
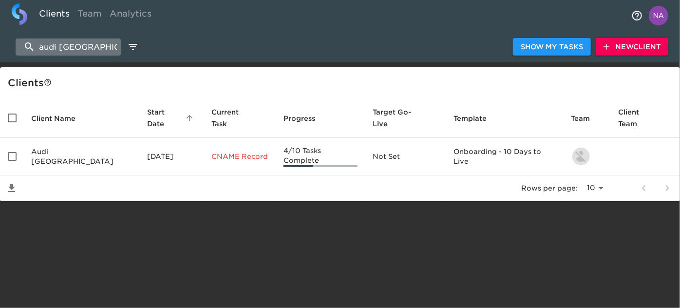
click at [72, 48] on input "audi [GEOGRAPHIC_DATA]" at bounding box center [68, 46] width 105 height 17
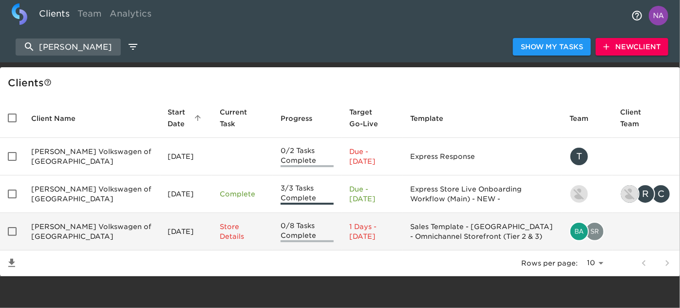
type input "[PERSON_NAME]"
click at [85, 235] on td "[PERSON_NAME] Volkswagen of [GEOGRAPHIC_DATA]" at bounding box center [91, 231] width 137 height 37
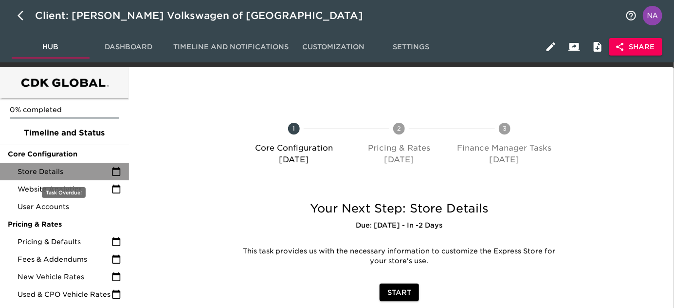
click at [70, 172] on span "Store Details" at bounding box center [65, 171] width 94 height 10
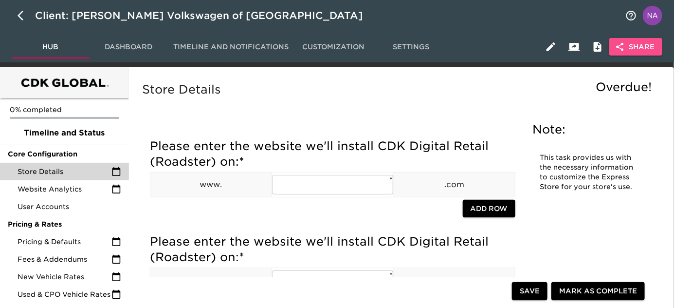
click at [640, 45] on span "Share" at bounding box center [635, 47] width 37 height 12
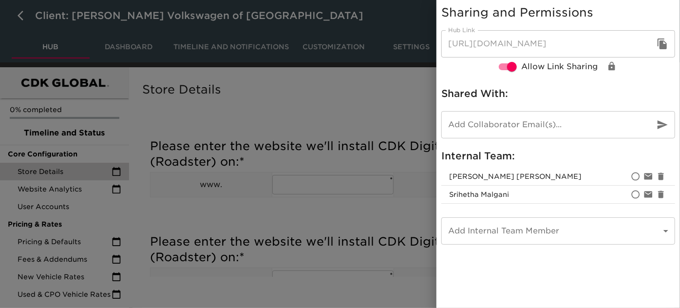
click at [380, 164] on div at bounding box center [340, 154] width 680 height 308
